Goal: Participate in discussion: Engage in conversation with other users on a specific topic

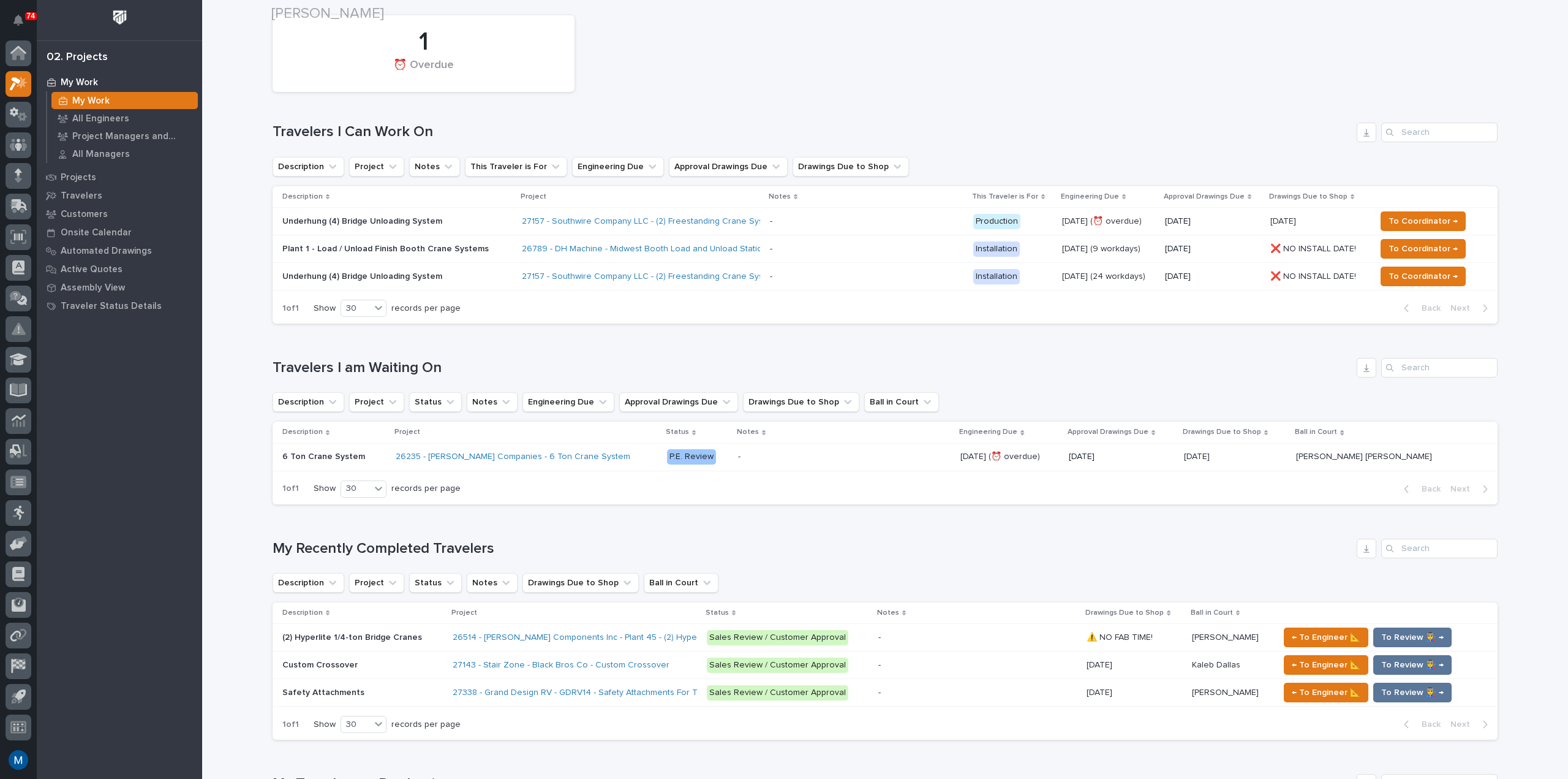
scroll to position [123, 0]
click at [469, 219] on p "Underhung (4) Bridge Unloading System" at bounding box center [389, 221] width 214 height 11
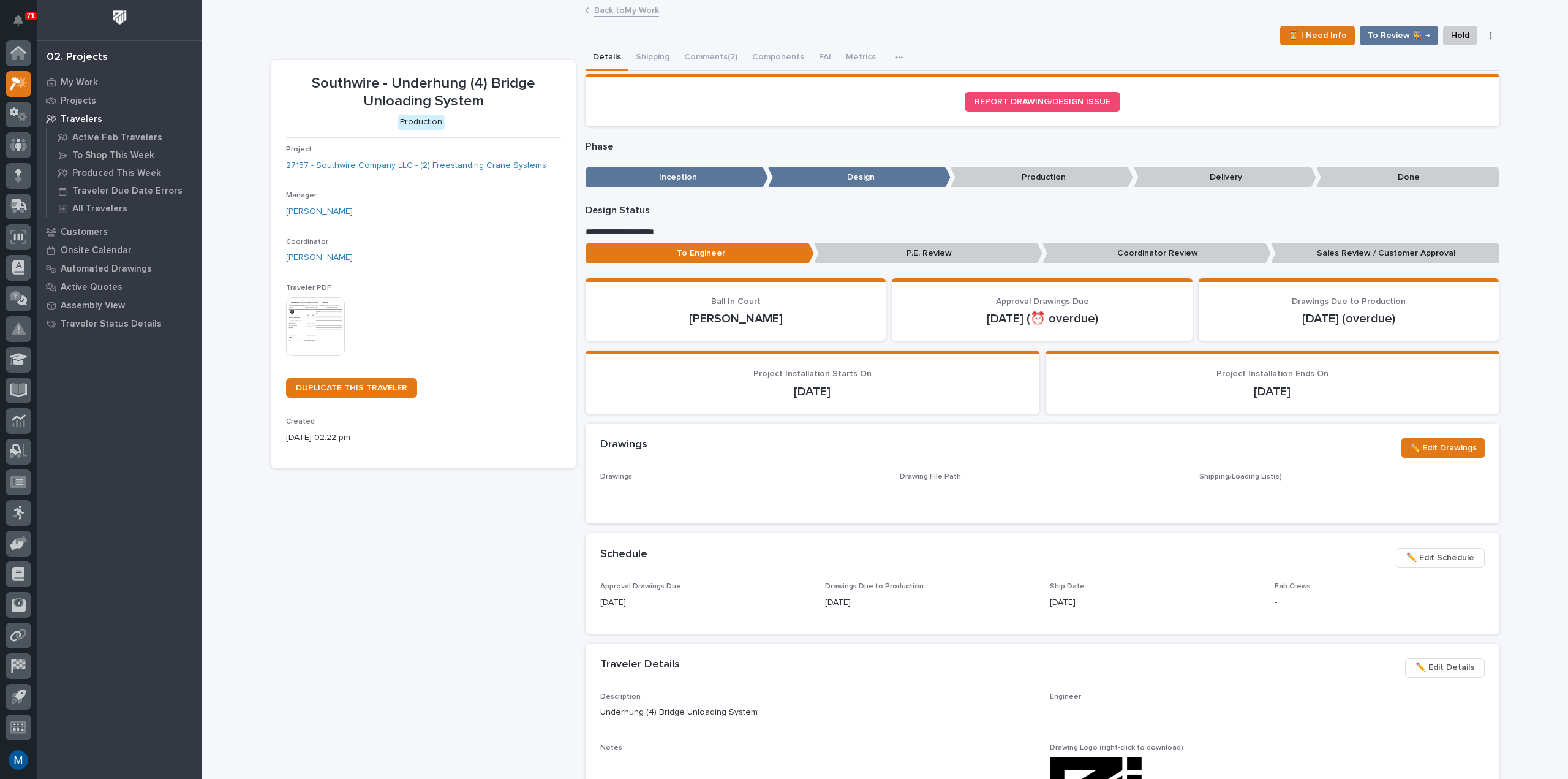
click at [1117, 252] on p "Coordinator Review" at bounding box center [1157, 253] width 229 height 20
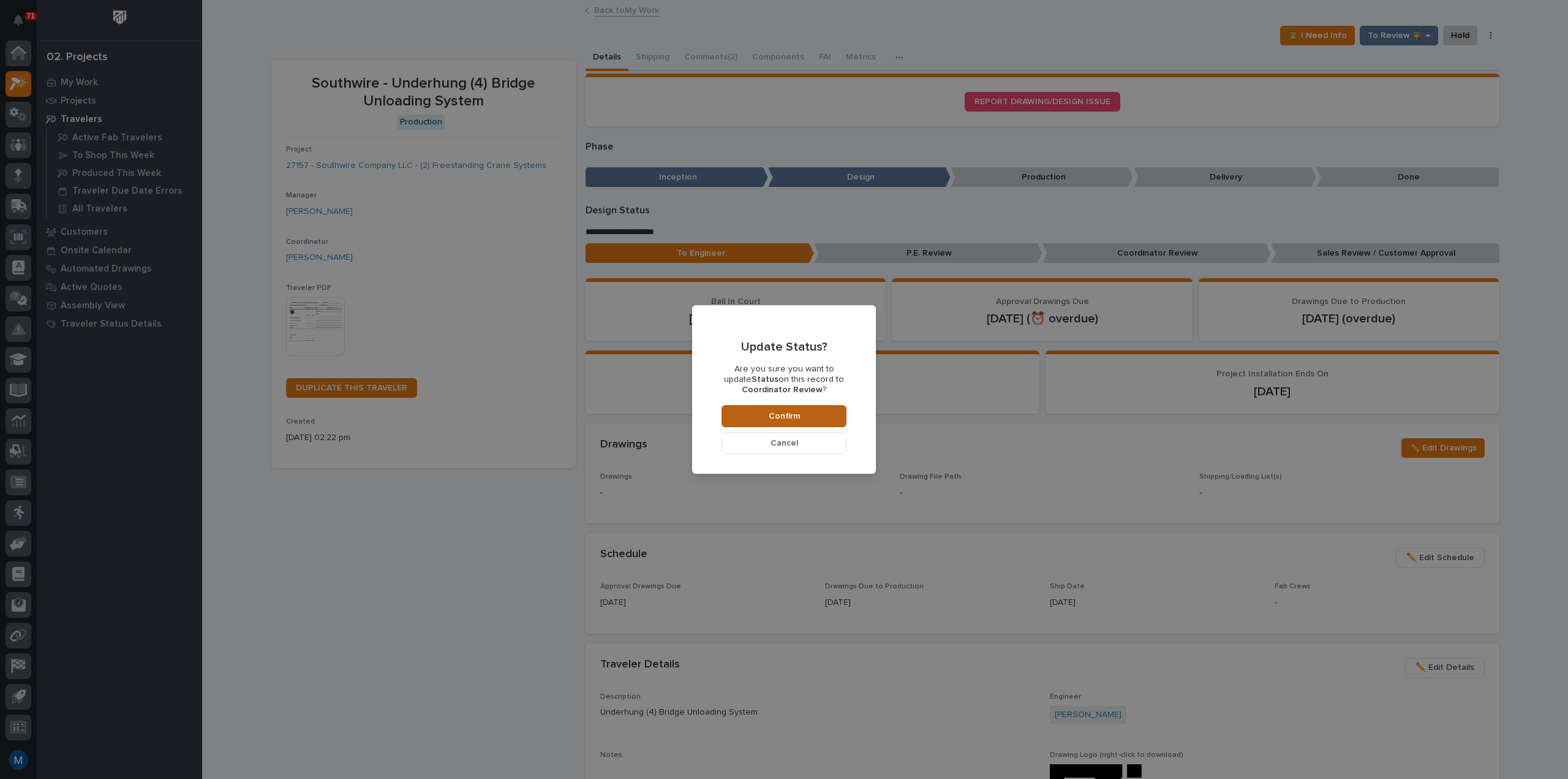
click at [827, 412] on button "Confirm" at bounding box center [784, 416] width 125 height 22
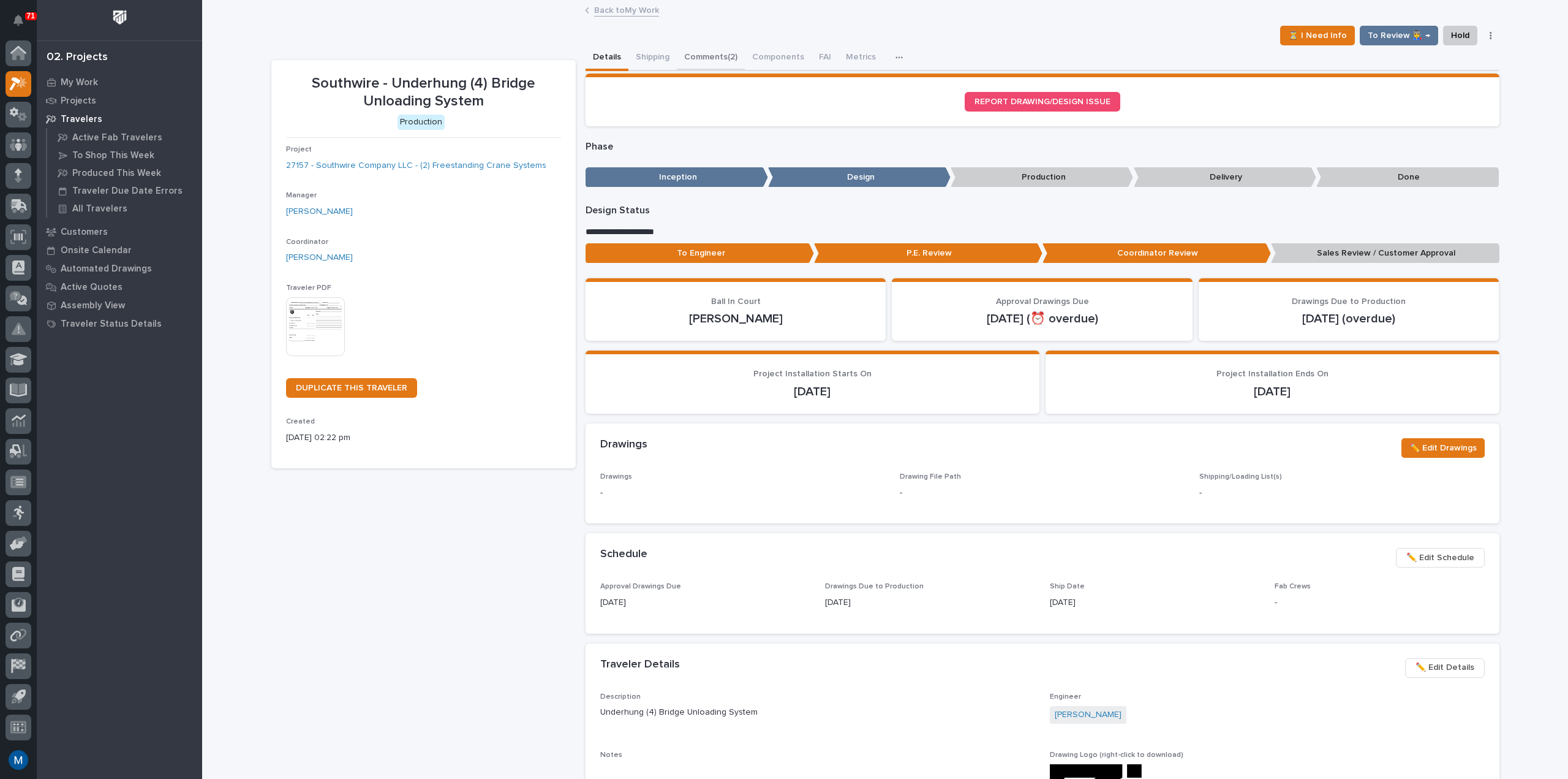
click at [719, 60] on button "Comments (2)" at bounding box center [710, 58] width 68 height 26
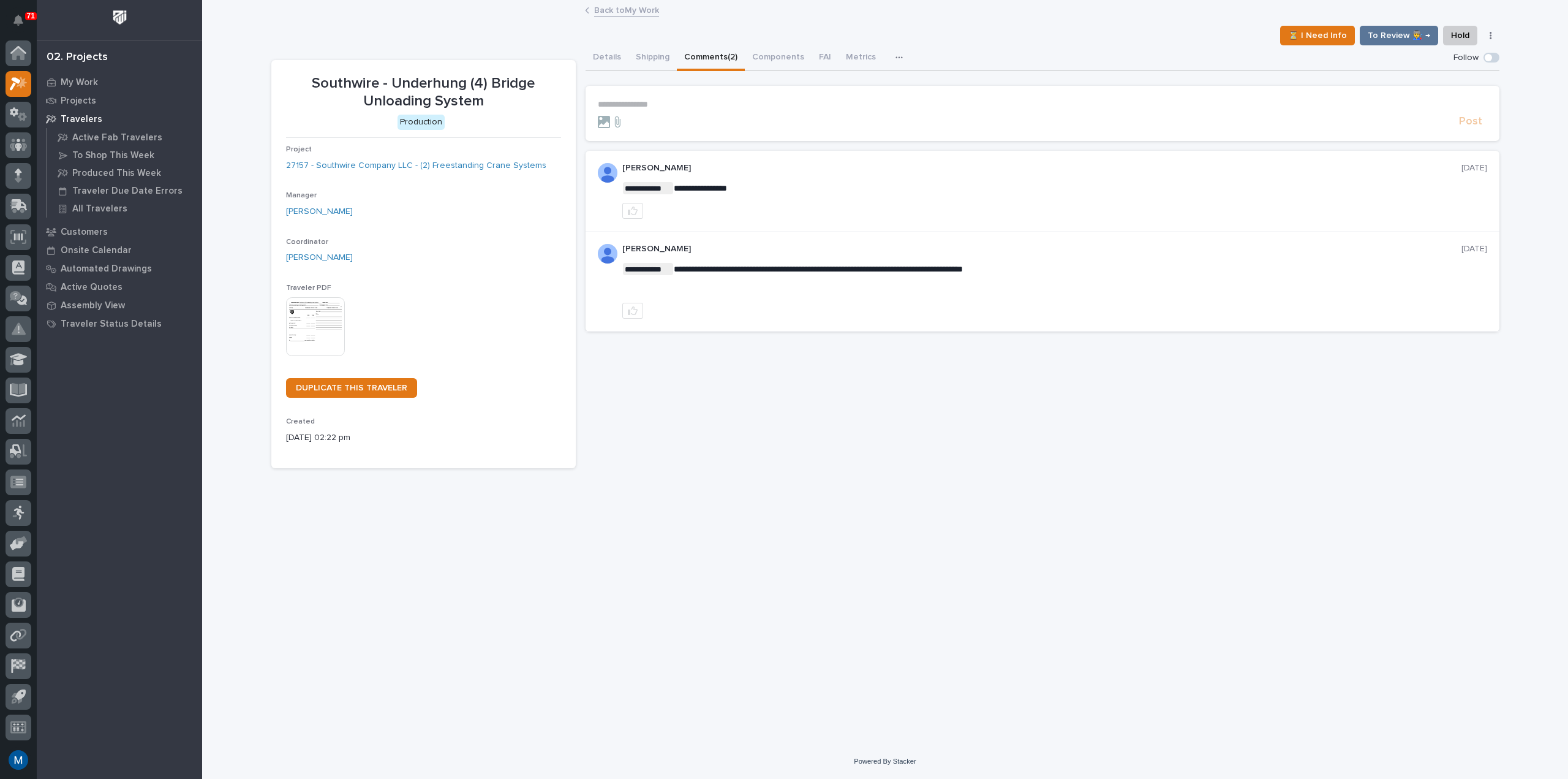
click at [627, 103] on p "**********" at bounding box center [1042, 105] width 889 height 11
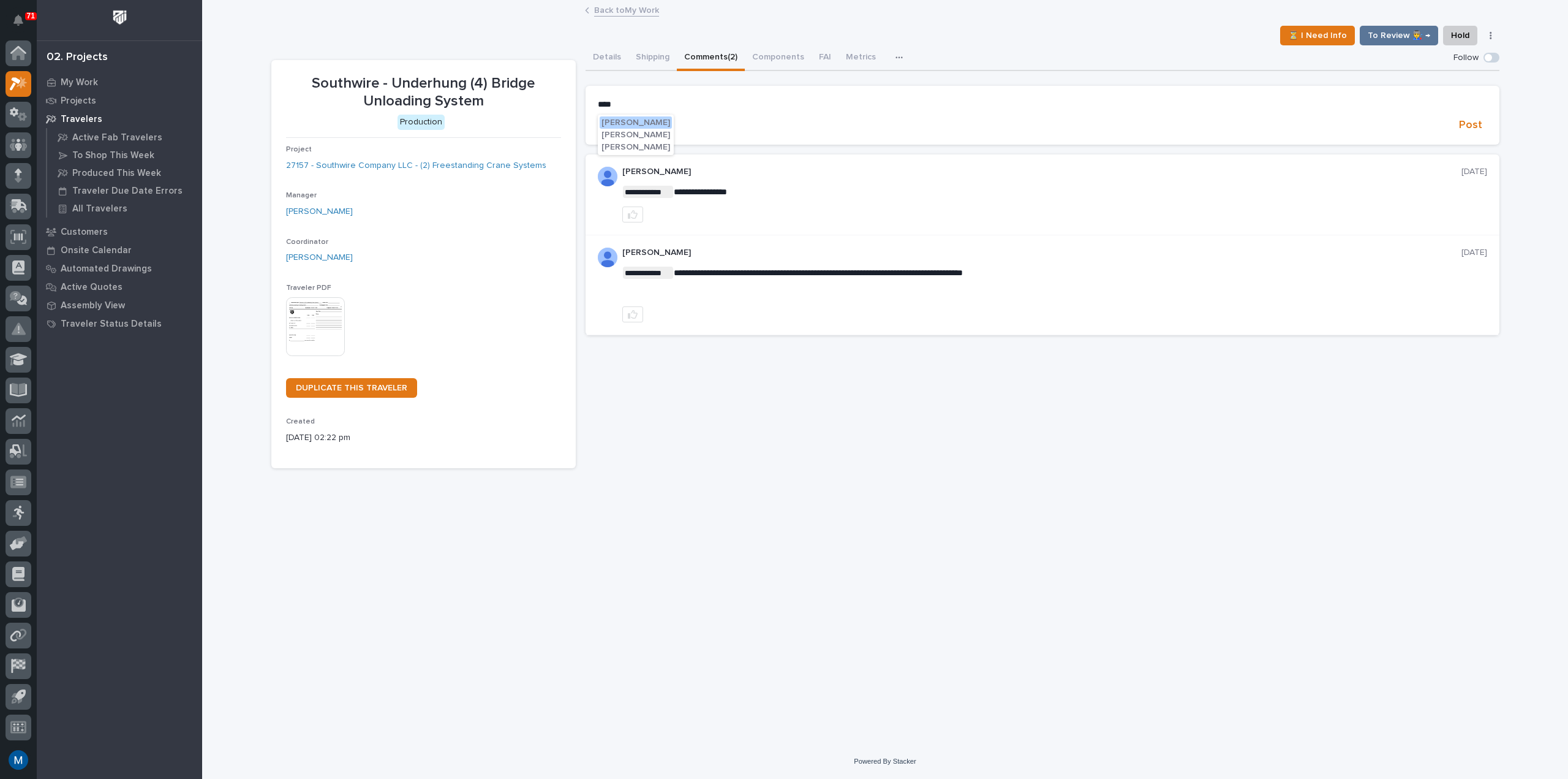
click at [647, 120] on span "[PERSON_NAME]" at bounding box center [635, 123] width 68 height 9
click at [670, 105] on p "**********" at bounding box center [1042, 105] width 889 height 13
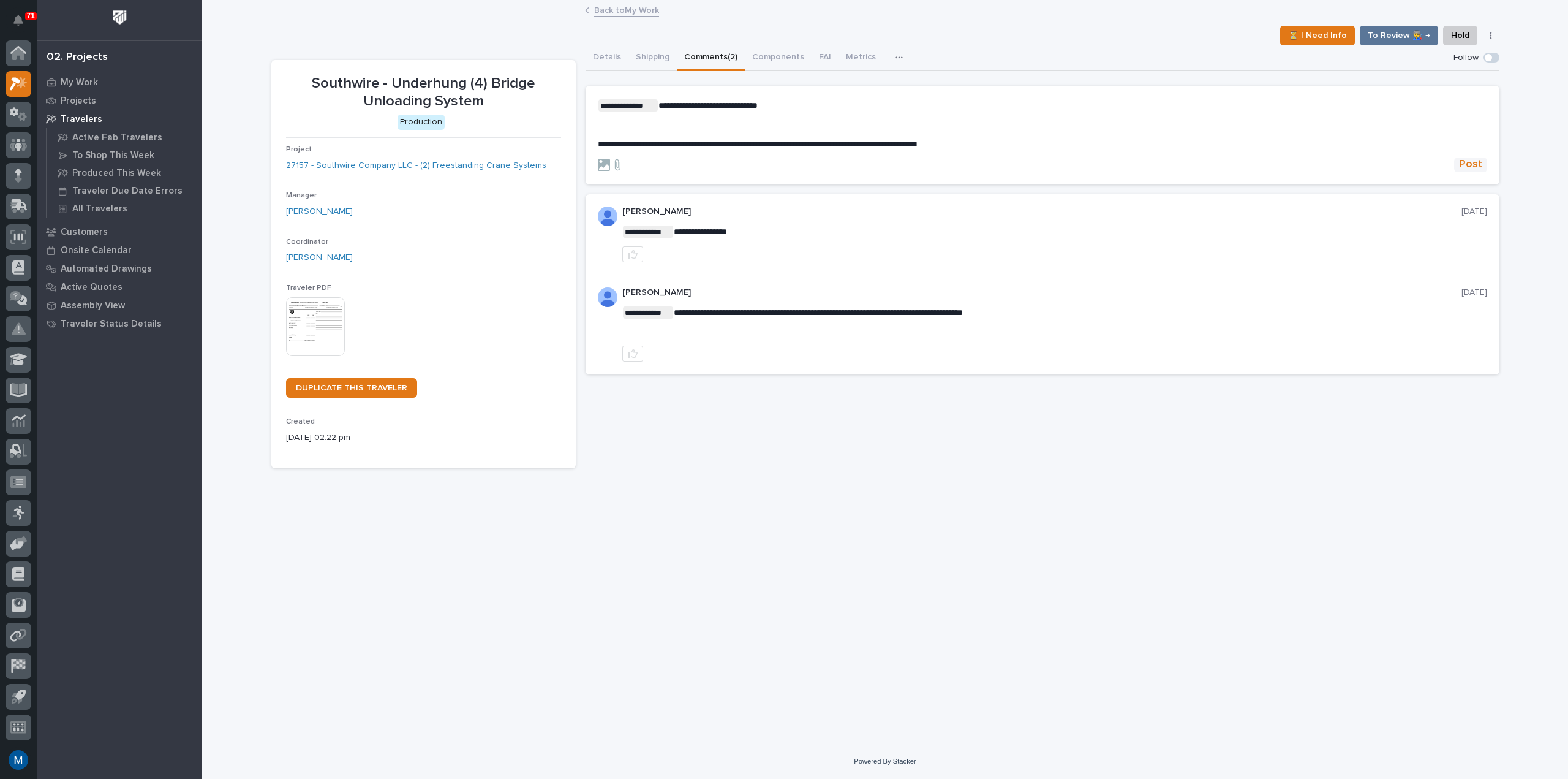
click at [1460, 171] on span "Post" at bounding box center [1471, 165] width 23 height 14
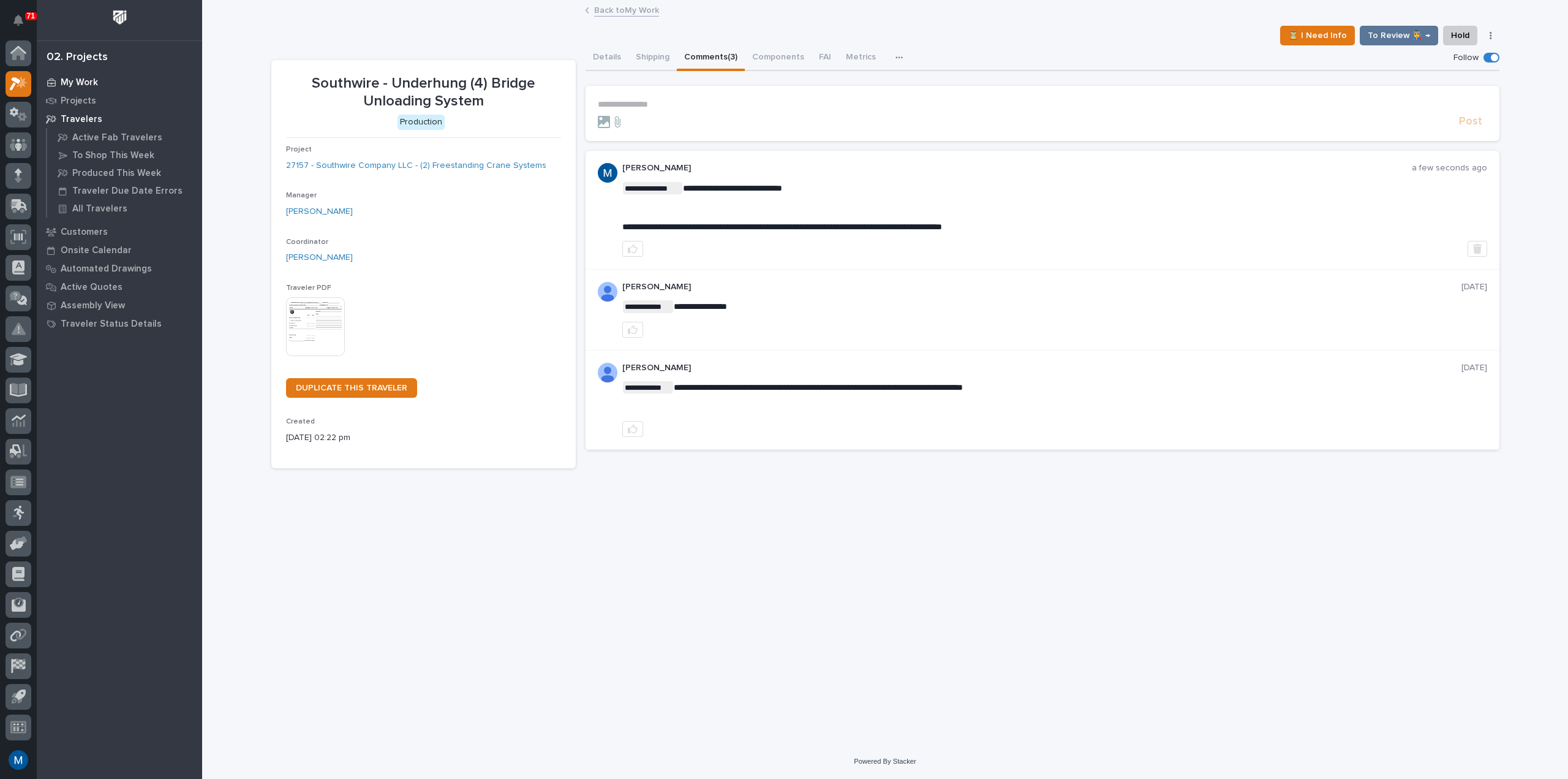
click at [75, 83] on p "My Work" at bounding box center [78, 83] width 37 height 11
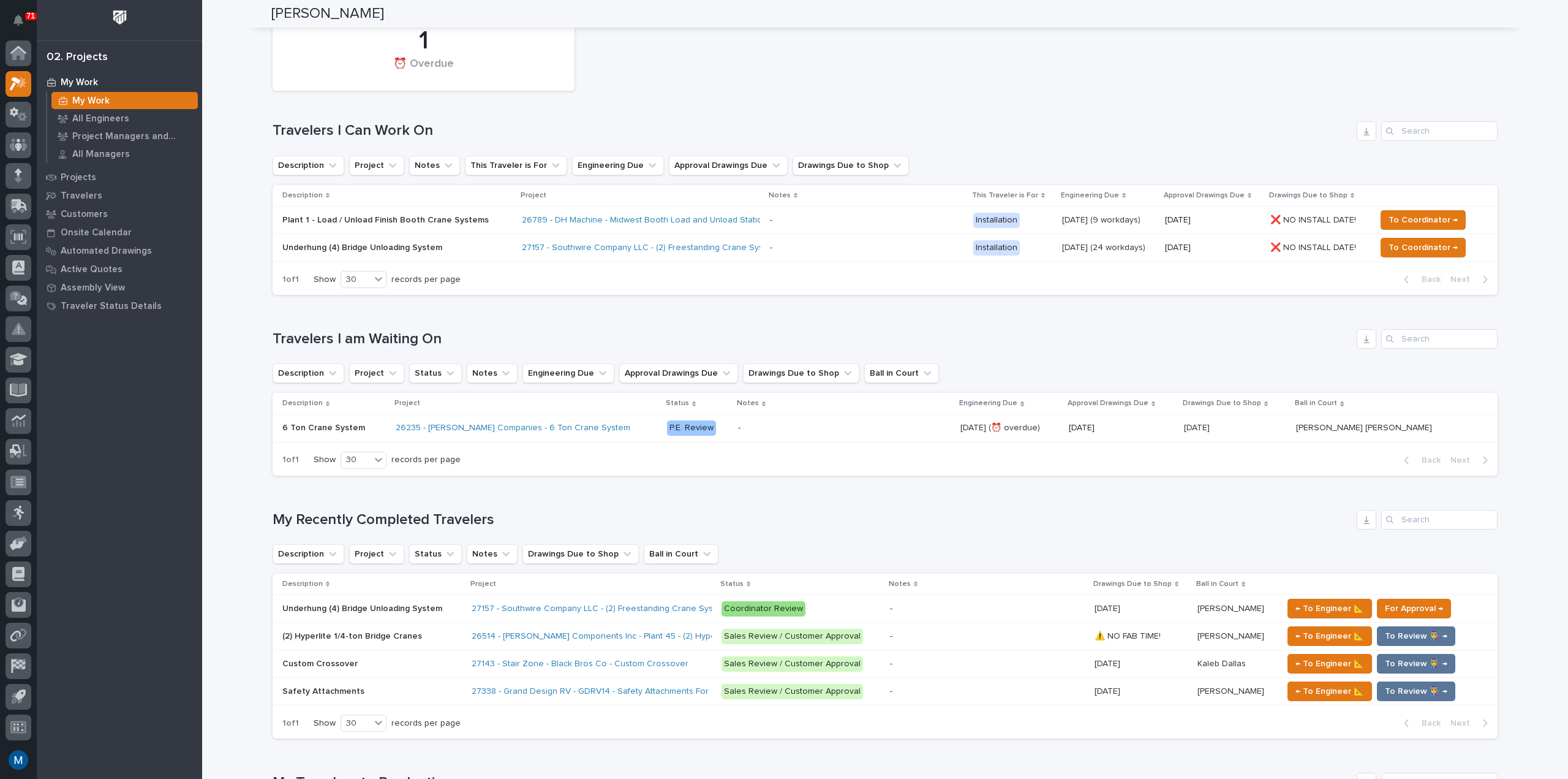
scroll to position [61, 0]
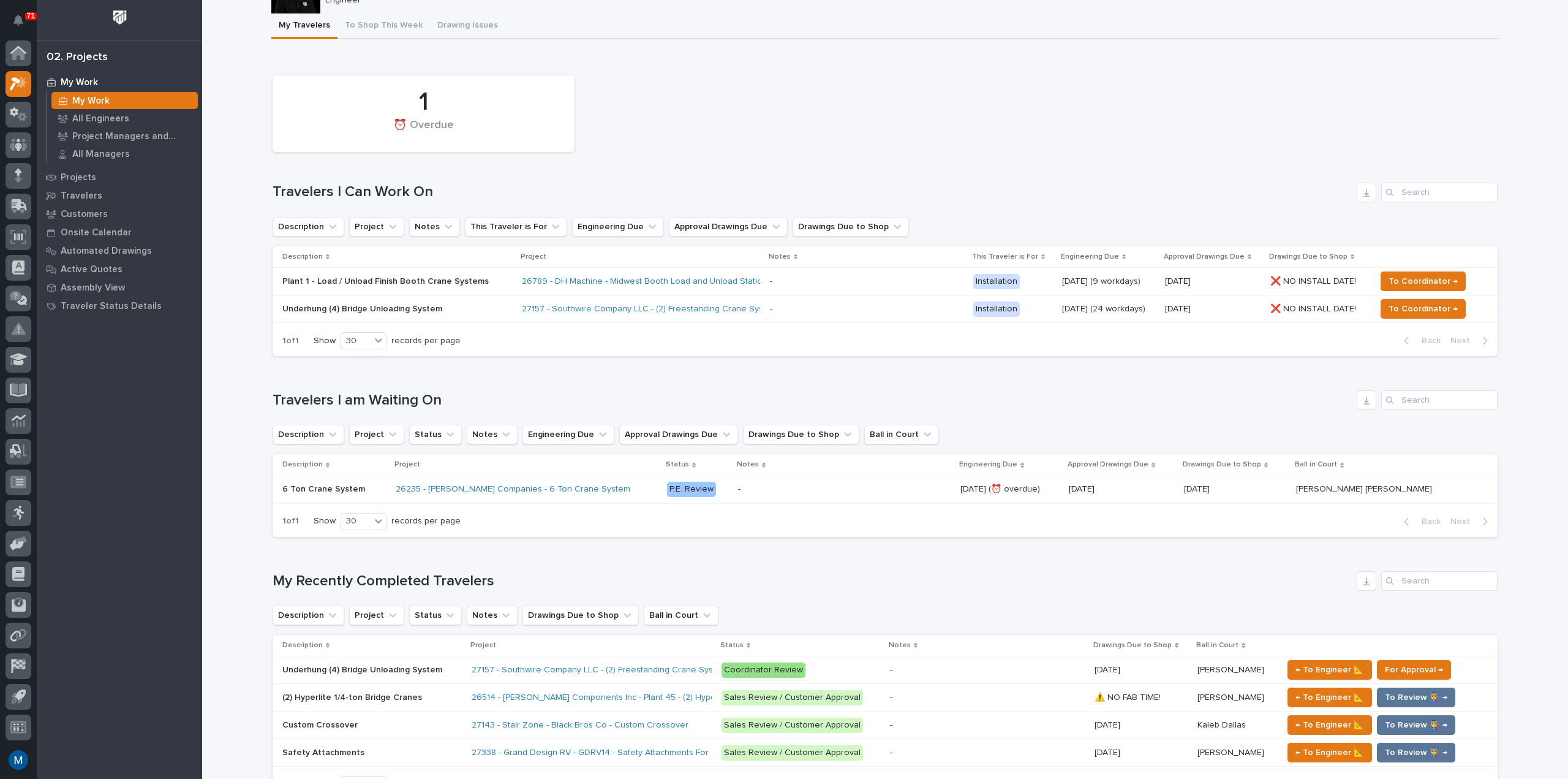
click at [771, 138] on div "1 ⏰ Overdue" at bounding box center [885, 114] width 1237 height 89
